Goal: Task Accomplishment & Management: Manage account settings

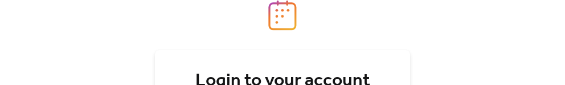
click at [55, 42] on div "Login to your account Email Password Remember me Login Forgot password? Don't h…" at bounding box center [282, 42] width 565 height 85
click at [123, 68] on div "Login to your account Email Password Remember me Login Forgot password? Don't h…" at bounding box center [282, 42] width 565 height 85
